Goal: Information Seeking & Learning: Find specific fact

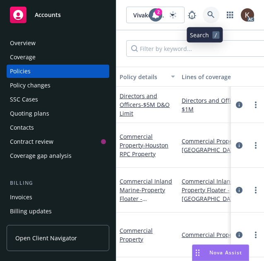
click at [207, 14] on icon at bounding box center [210, 14] width 7 height 7
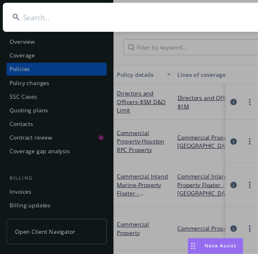
scroll to position [0, 3]
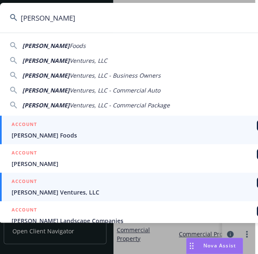
type input "[PERSON_NAME]"
click at [58, 191] on span "[PERSON_NAME] Ventures, LLC" at bounding box center [146, 192] width 268 height 9
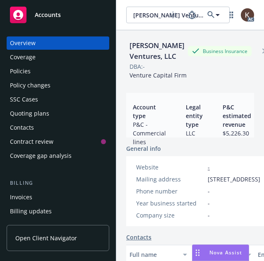
click at [26, 74] on div "Policies" at bounding box center [20, 71] width 21 height 13
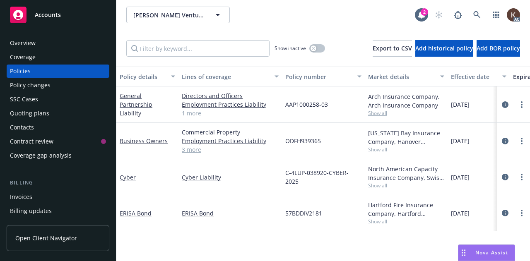
click at [188, 111] on link "1 more" at bounding box center [230, 113] width 97 height 9
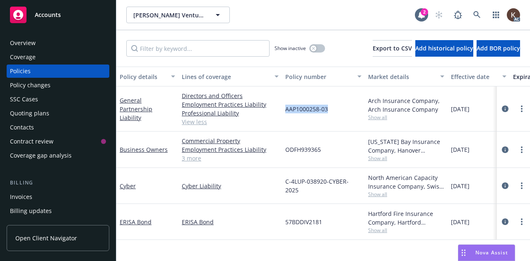
drag, startPoint x: 285, startPoint y: 106, endPoint x: 329, endPoint y: 108, distance: 44.7
click at [264, 108] on div "AAP1000258-03" at bounding box center [323, 108] width 83 height 45
copy span "AAP1000258-03"
